Goal: Task Accomplishment & Management: Complete application form

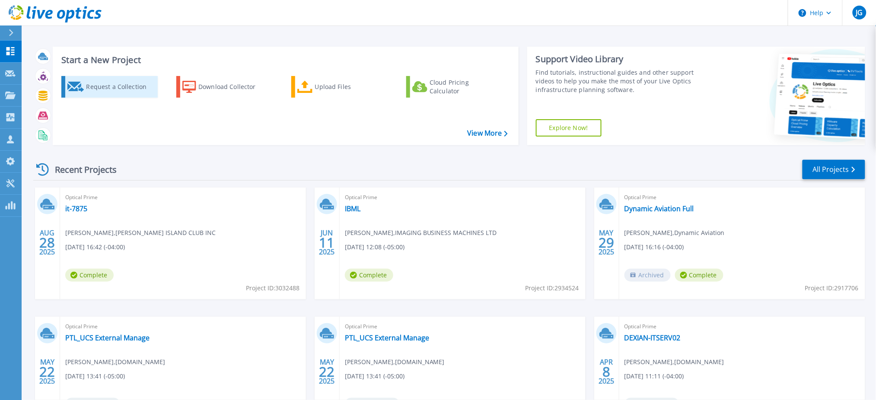
click at [120, 87] on div "Request a Collection" at bounding box center [120, 86] width 69 height 17
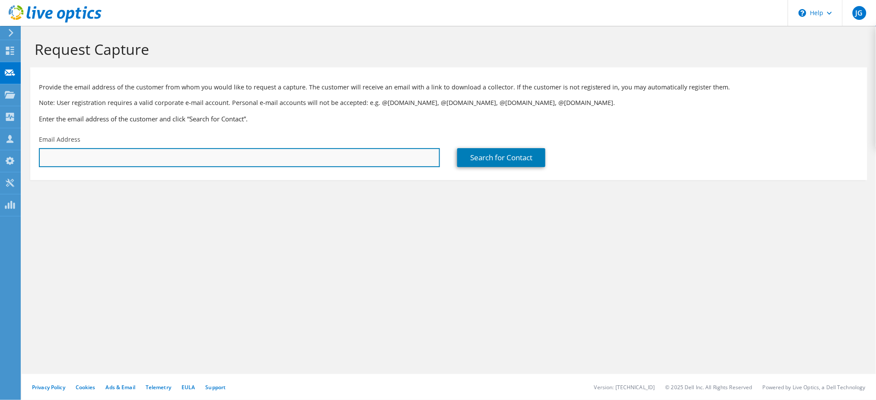
click at [180, 156] on input "text" at bounding box center [239, 157] width 401 height 19
click at [65, 157] on input "text" at bounding box center [239, 157] width 401 height 19
paste input "chrismiller@atlanticbay.com"
type input "chrismiller@atlanticbay.com"
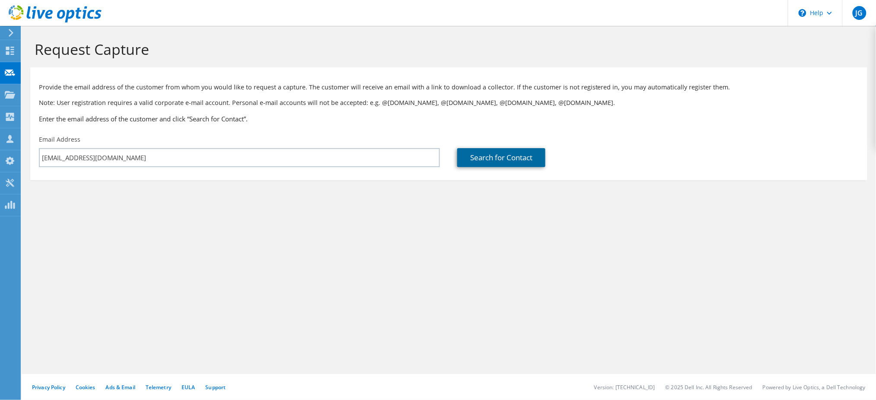
click at [504, 158] on link "Search for Contact" at bounding box center [501, 157] width 88 height 19
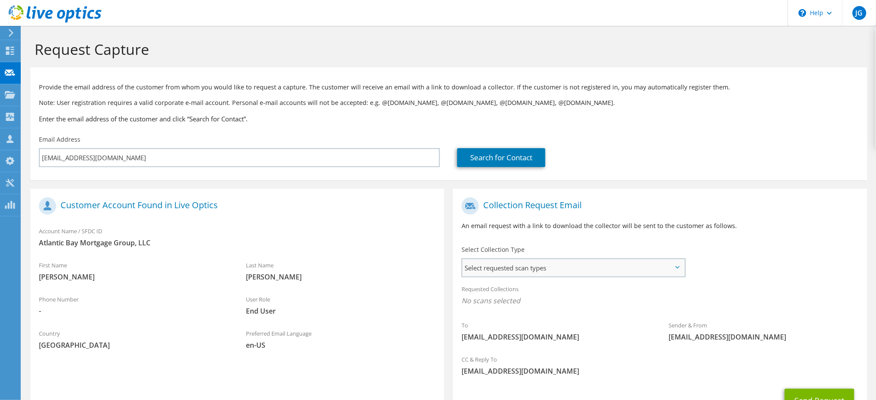
click at [506, 267] on span "Select requested scan types" at bounding box center [573, 267] width 222 height 17
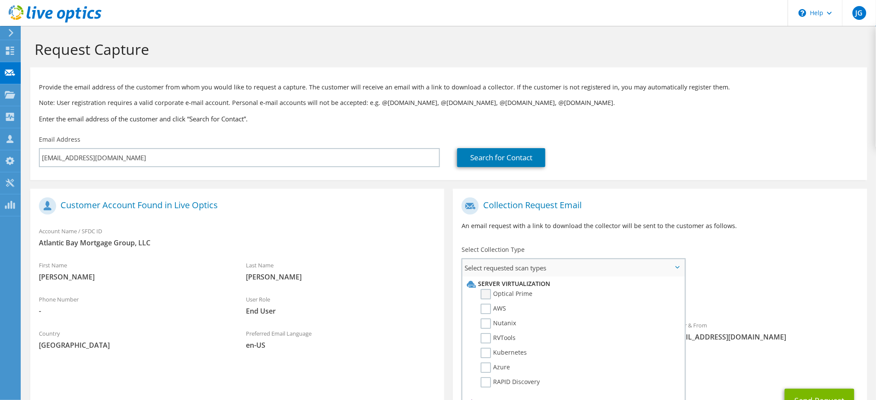
click at [489, 291] on label "Optical Prime" at bounding box center [506, 294] width 52 height 10
click at [0, 0] on input "Optical Prime" at bounding box center [0, 0] width 0 height 0
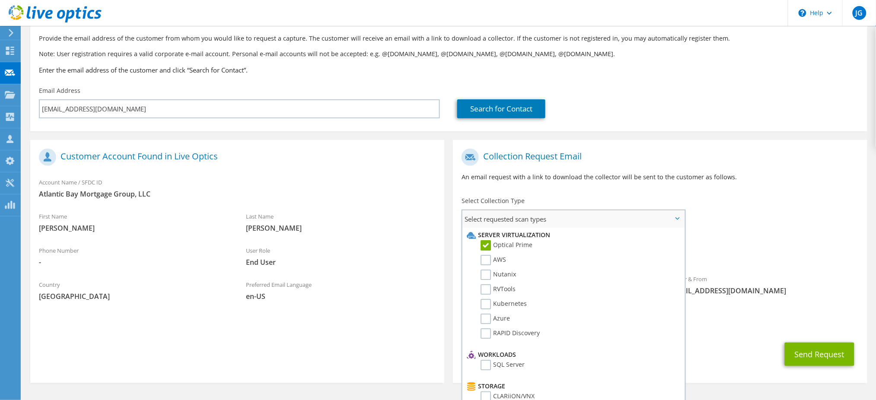
scroll to position [75, 0]
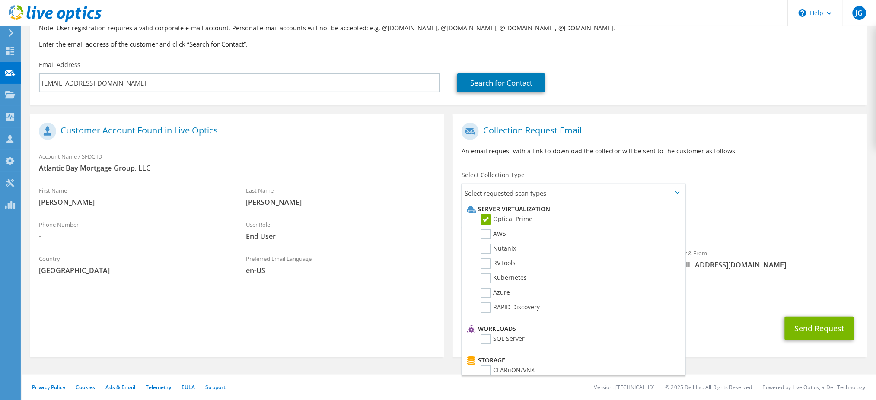
click at [809, 178] on div "To chrismiller@atlanticbay.com Sender & From liveoptics@liveoptics.com" at bounding box center [660, 198] width 414 height 160
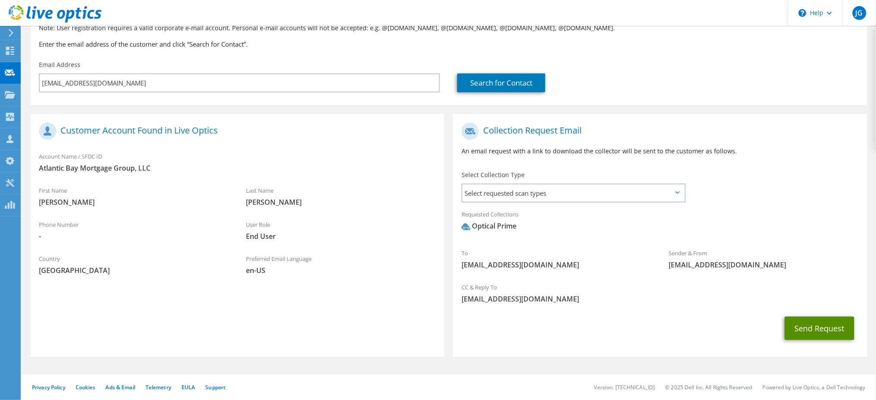
click at [813, 325] on button "Send Request" at bounding box center [819, 328] width 70 height 23
